Goal: Task Accomplishment & Management: Manage account settings

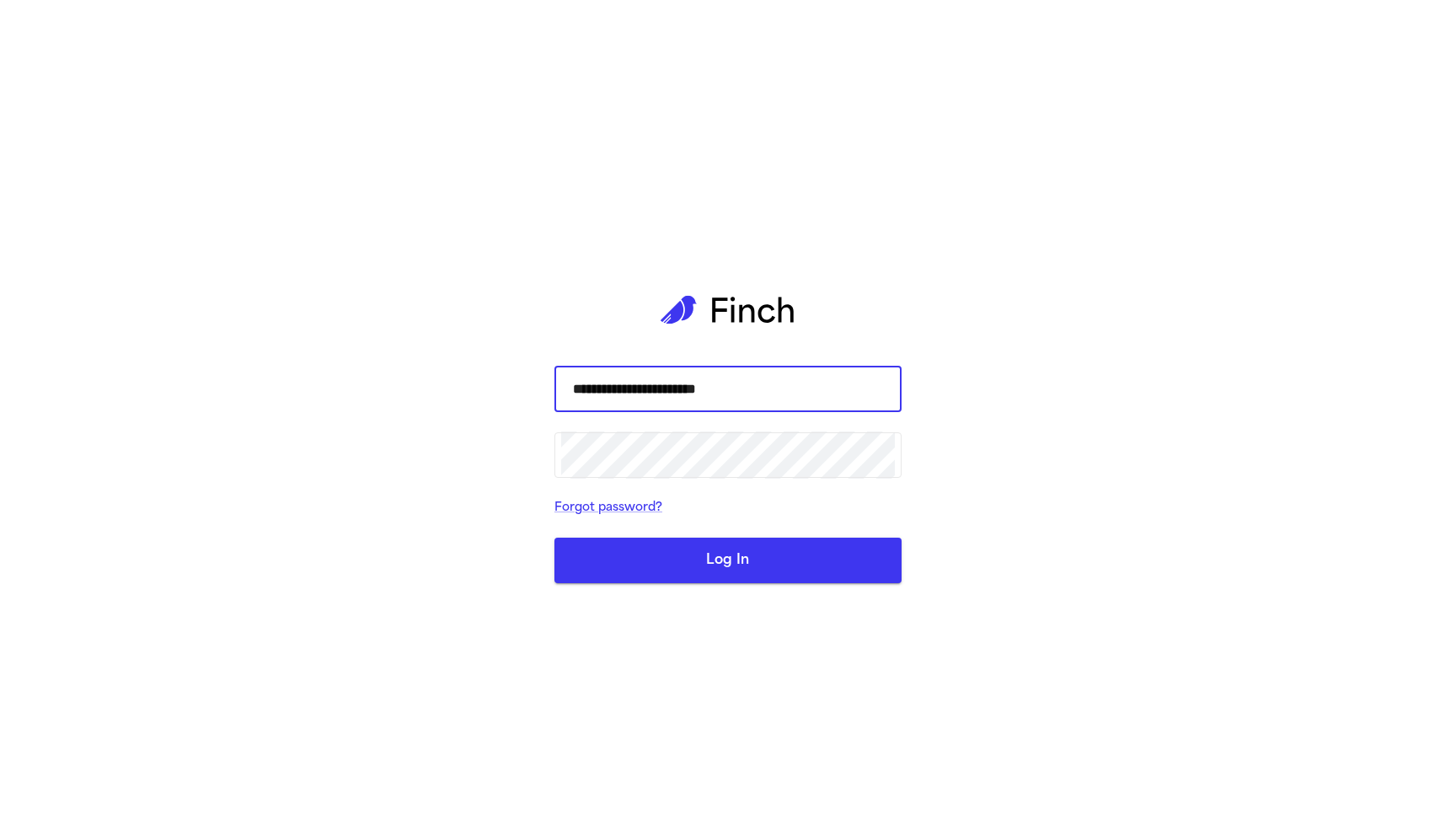
type input "**********"
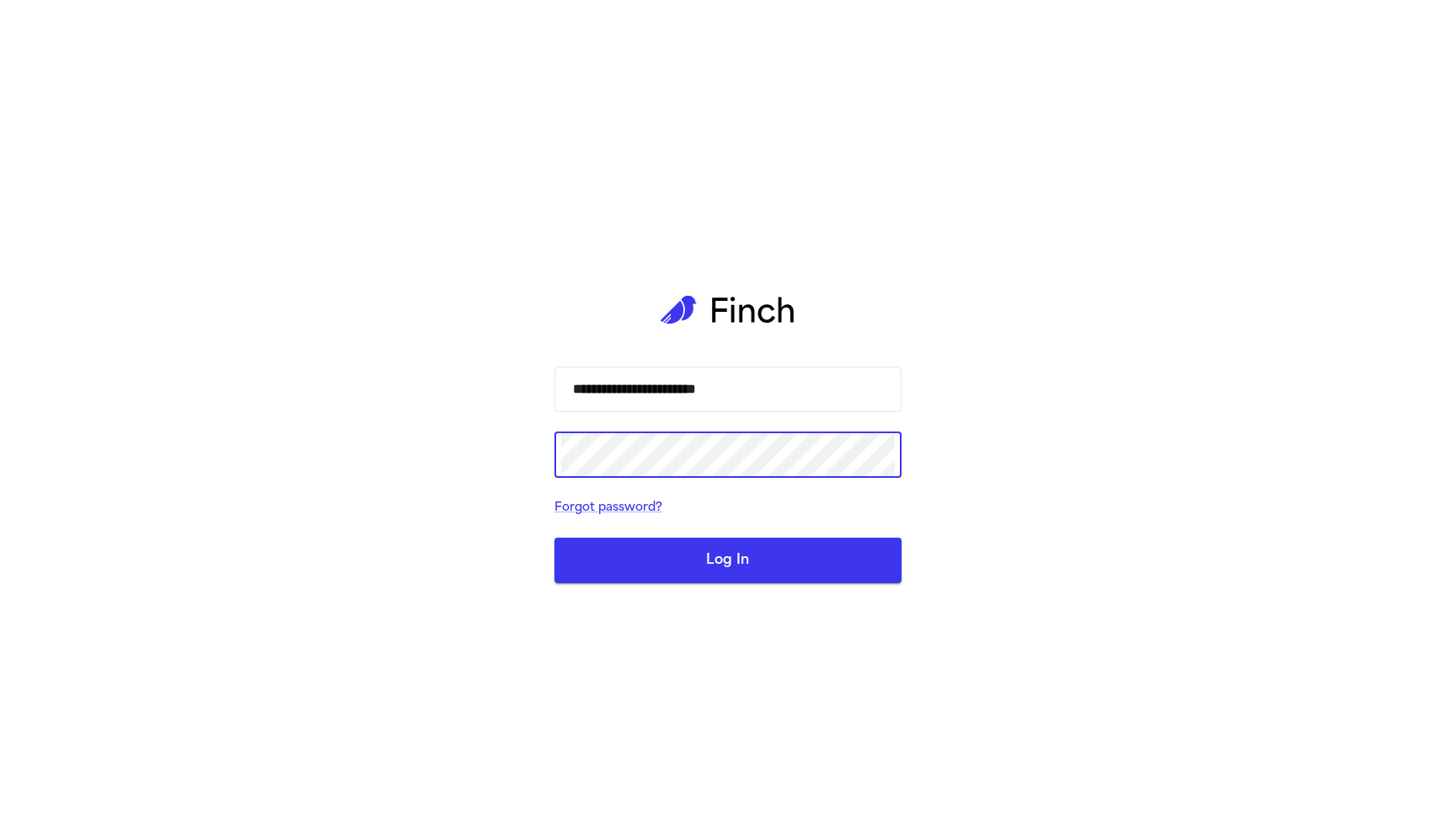
click at [683, 560] on button "Log In" at bounding box center [727, 560] width 347 height 45
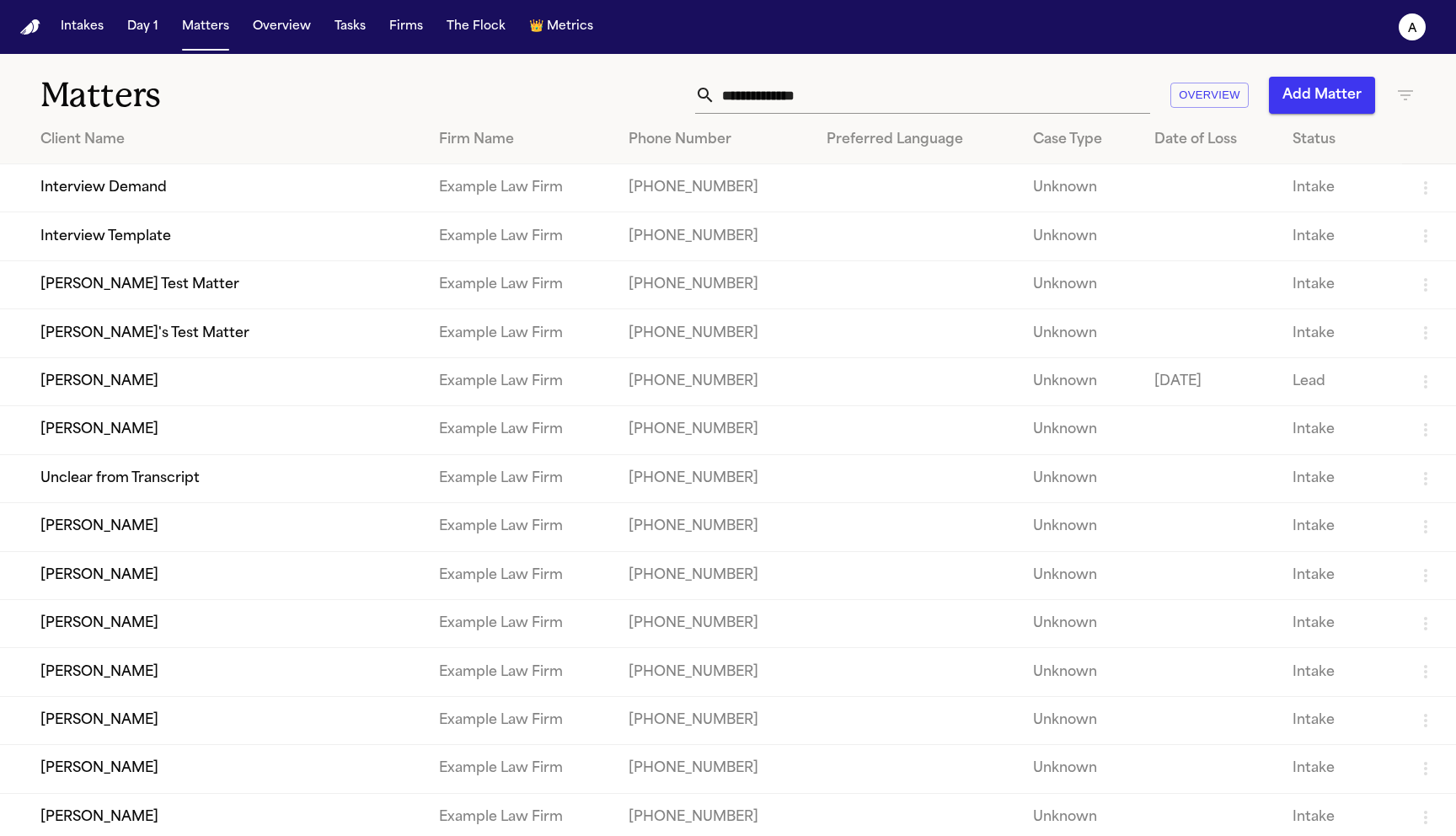
click at [83, 27] on button "Intakes" at bounding box center [82, 27] width 56 height 30
